Goal: Information Seeking & Learning: Check status

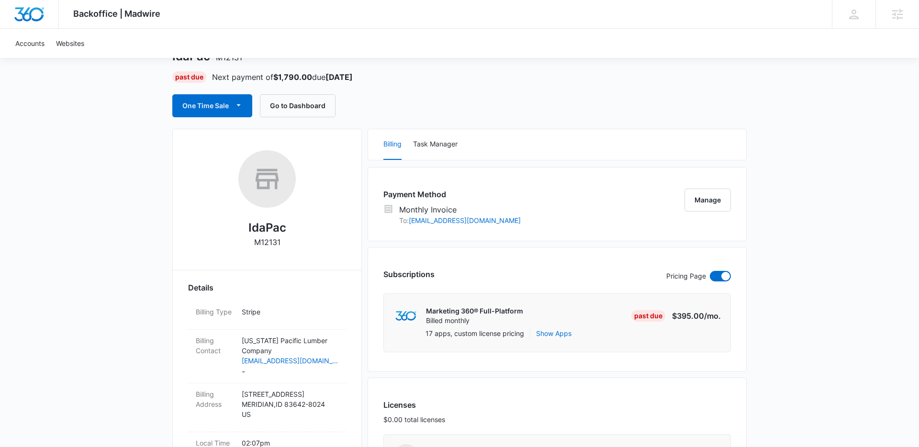
scroll to position [63, 0]
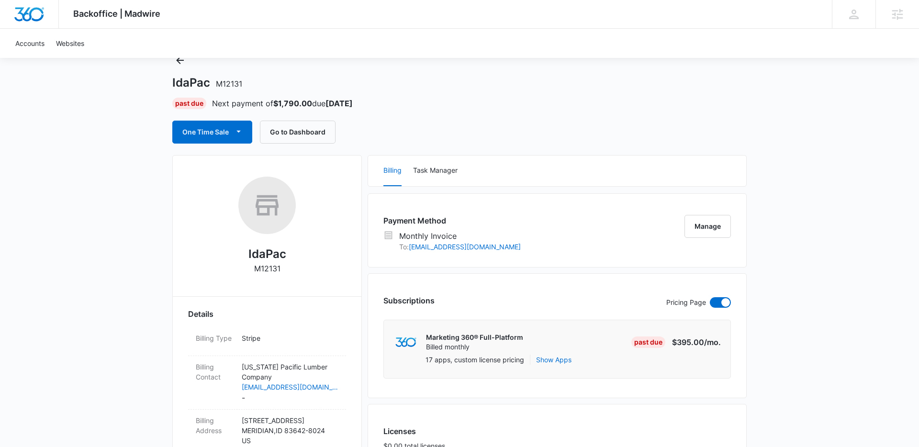
scroll to position [38, 0]
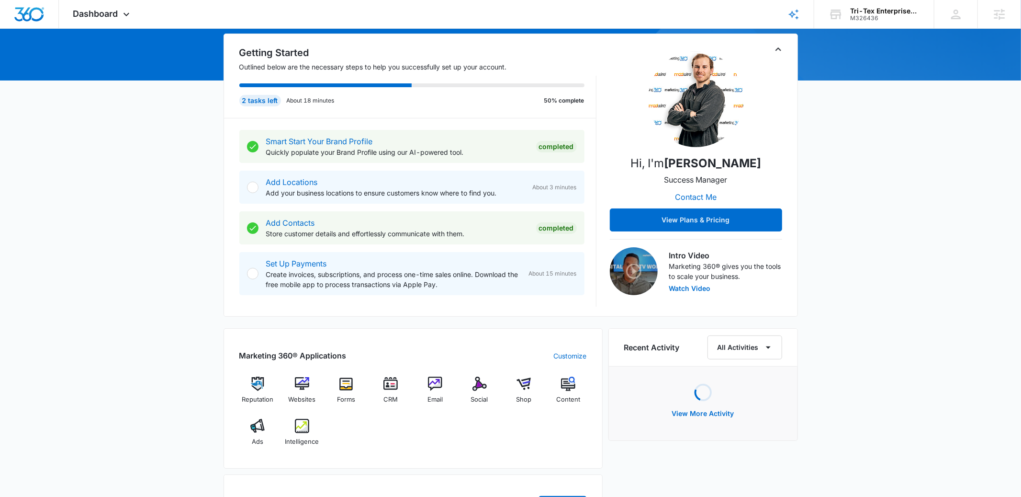
scroll to position [313, 0]
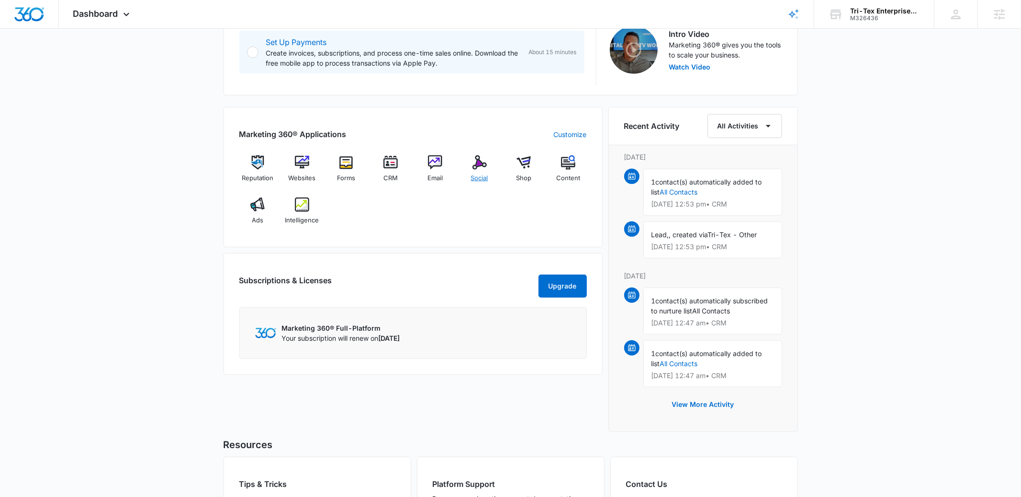
click at [484, 168] on img at bounding box center [480, 162] width 14 height 14
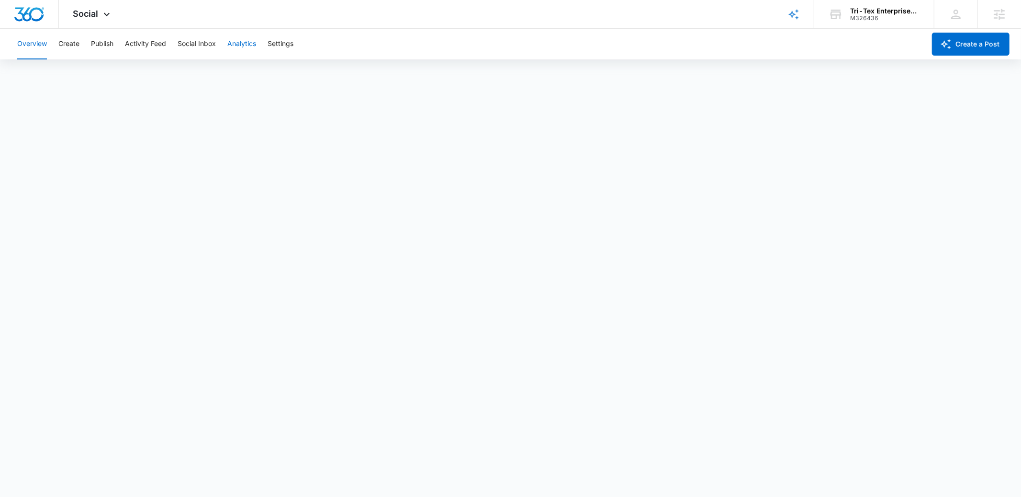
click at [251, 46] on button "Analytics" at bounding box center [241, 44] width 29 height 31
click at [315, 75] on button "Reports" at bounding box center [315, 73] width 24 height 27
